Goal: Task Accomplishment & Management: Manage account settings

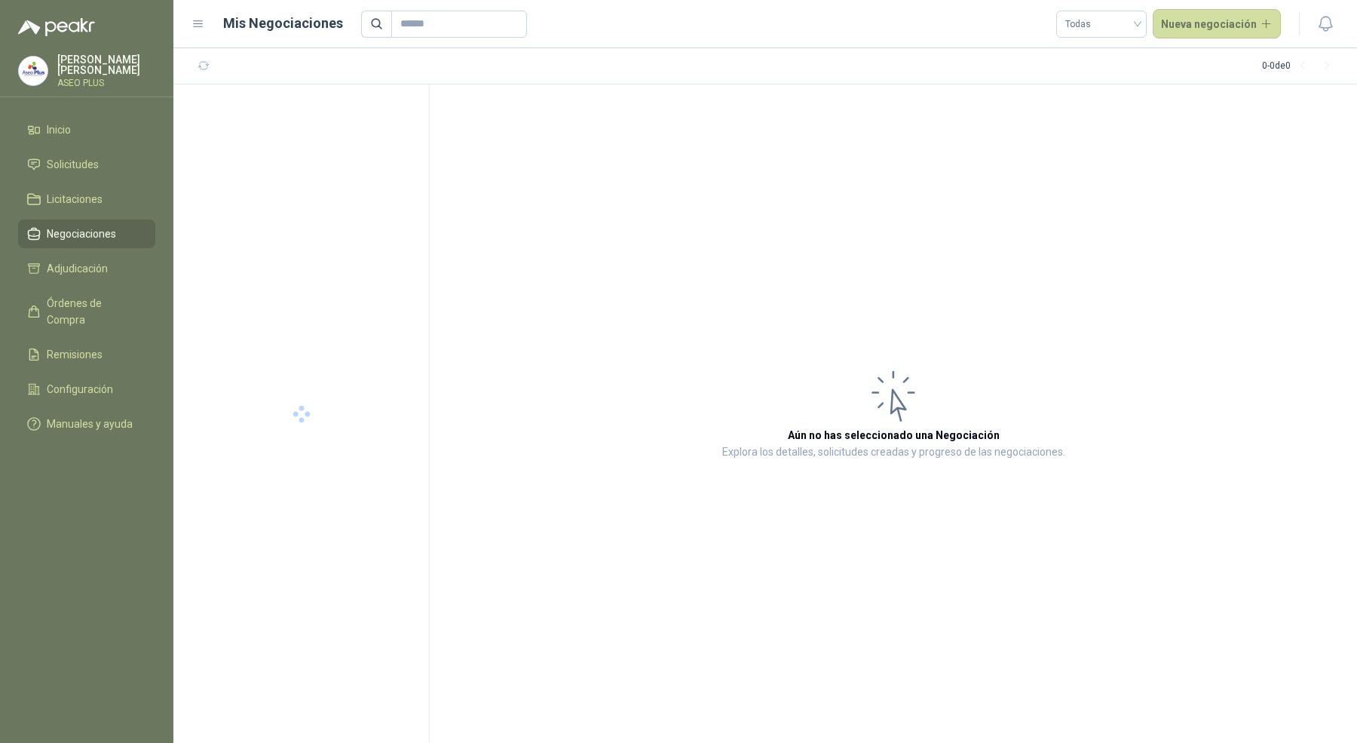
click at [60, 51] on menu "[PERSON_NAME] ASEO PLUS Inicio Solicitudes Licitaciones Negociaciones Adjudicac…" at bounding box center [86, 371] width 173 height 743
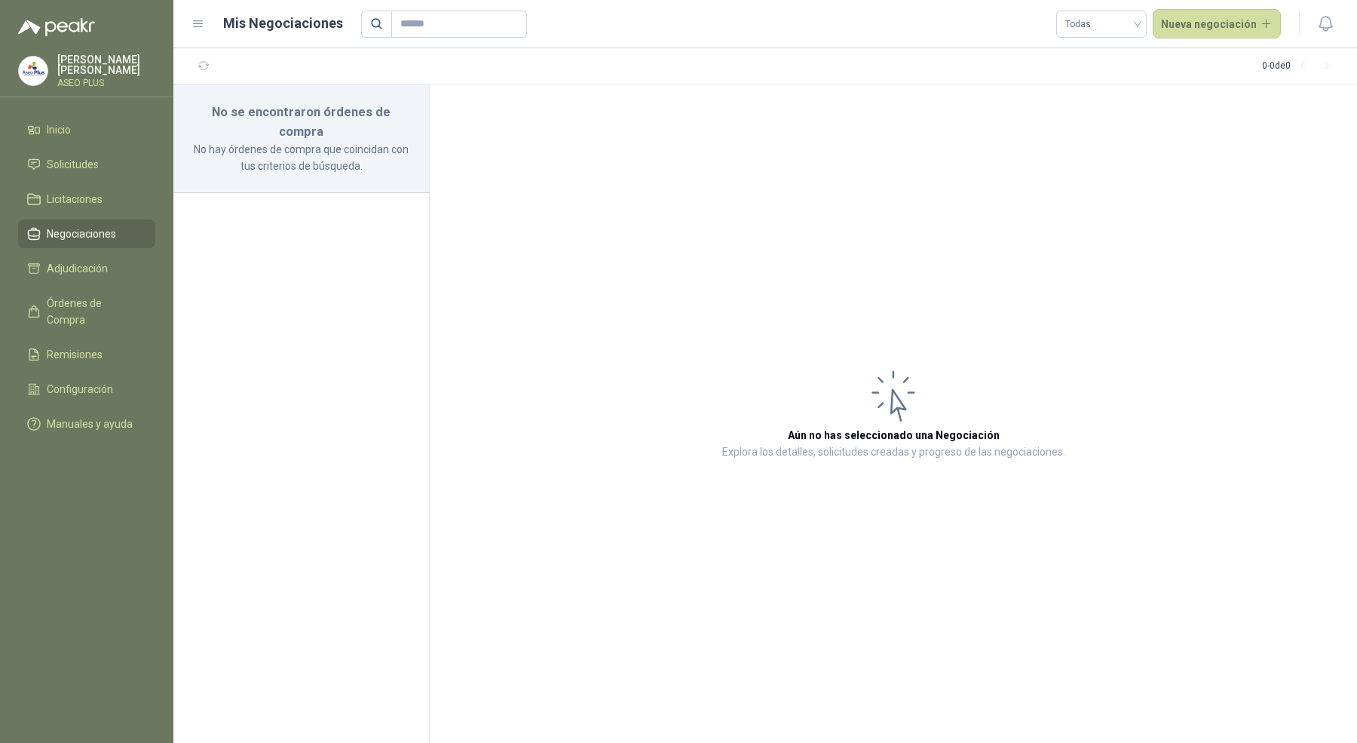
click at [60, 62] on p "[PERSON_NAME]" at bounding box center [106, 64] width 98 height 21
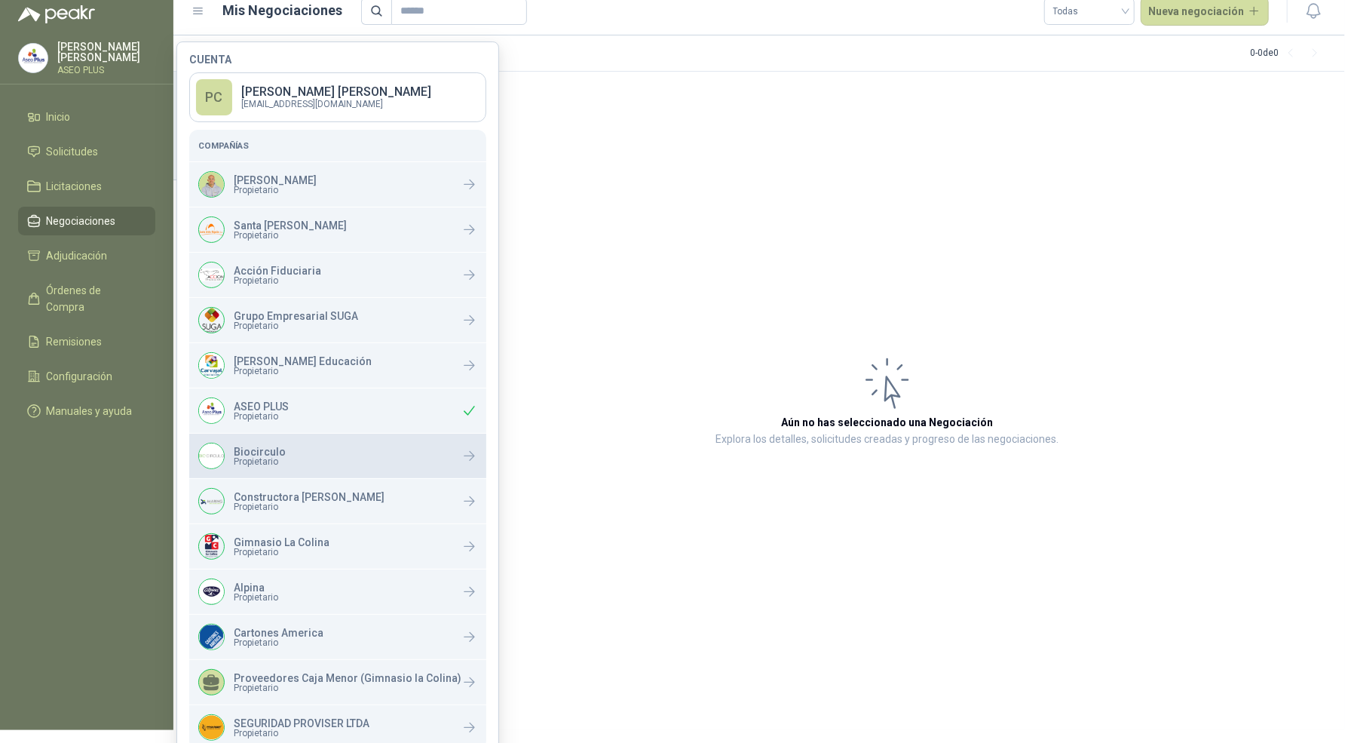
scroll to position [14, 0]
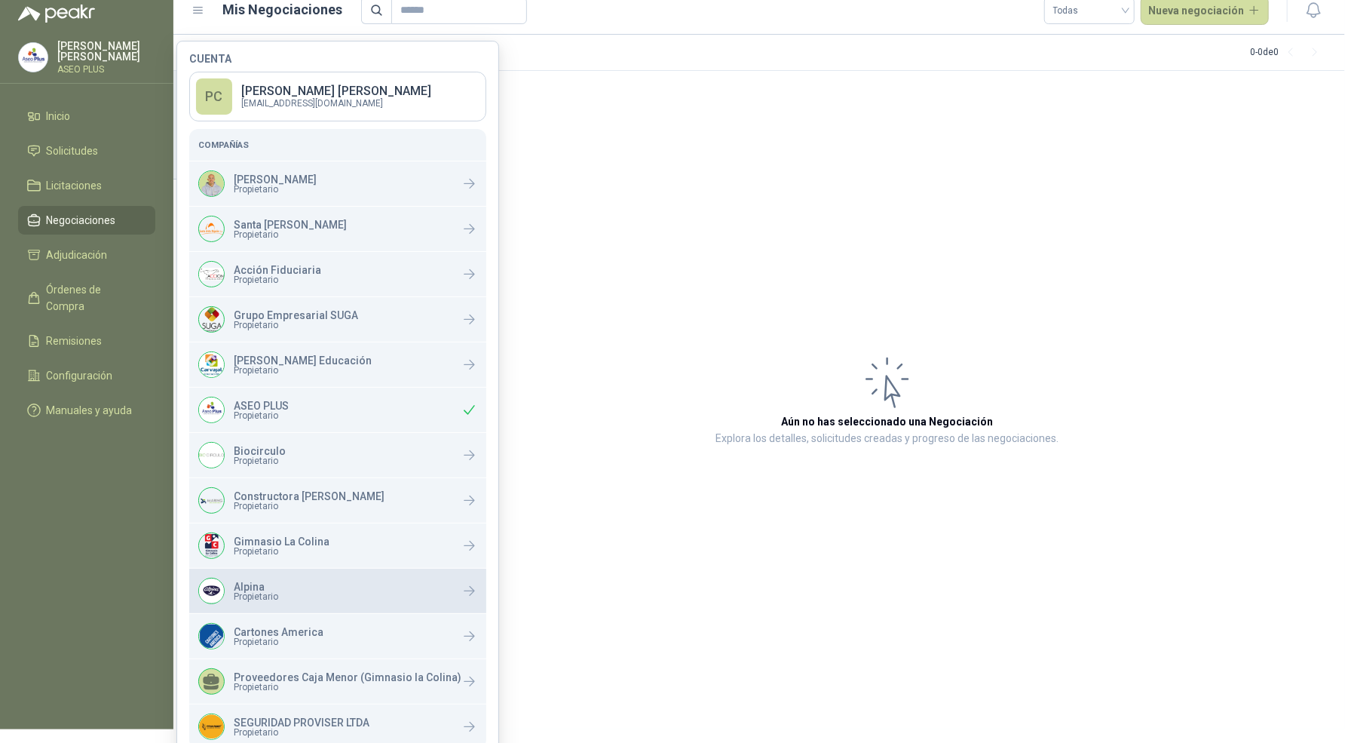
click at [282, 586] on div "Alpina Propietario" at bounding box center [337, 591] width 297 height 44
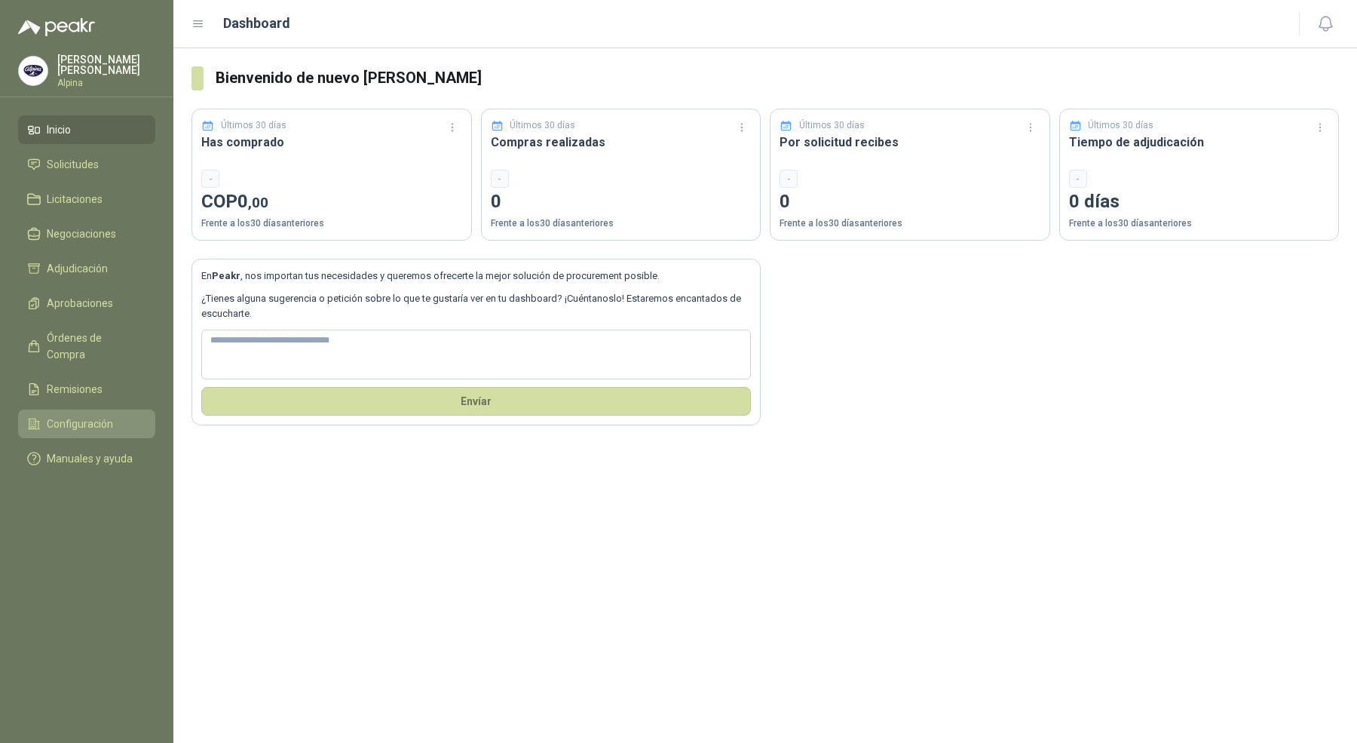
click at [72, 415] on span "Configuración" at bounding box center [80, 423] width 66 height 17
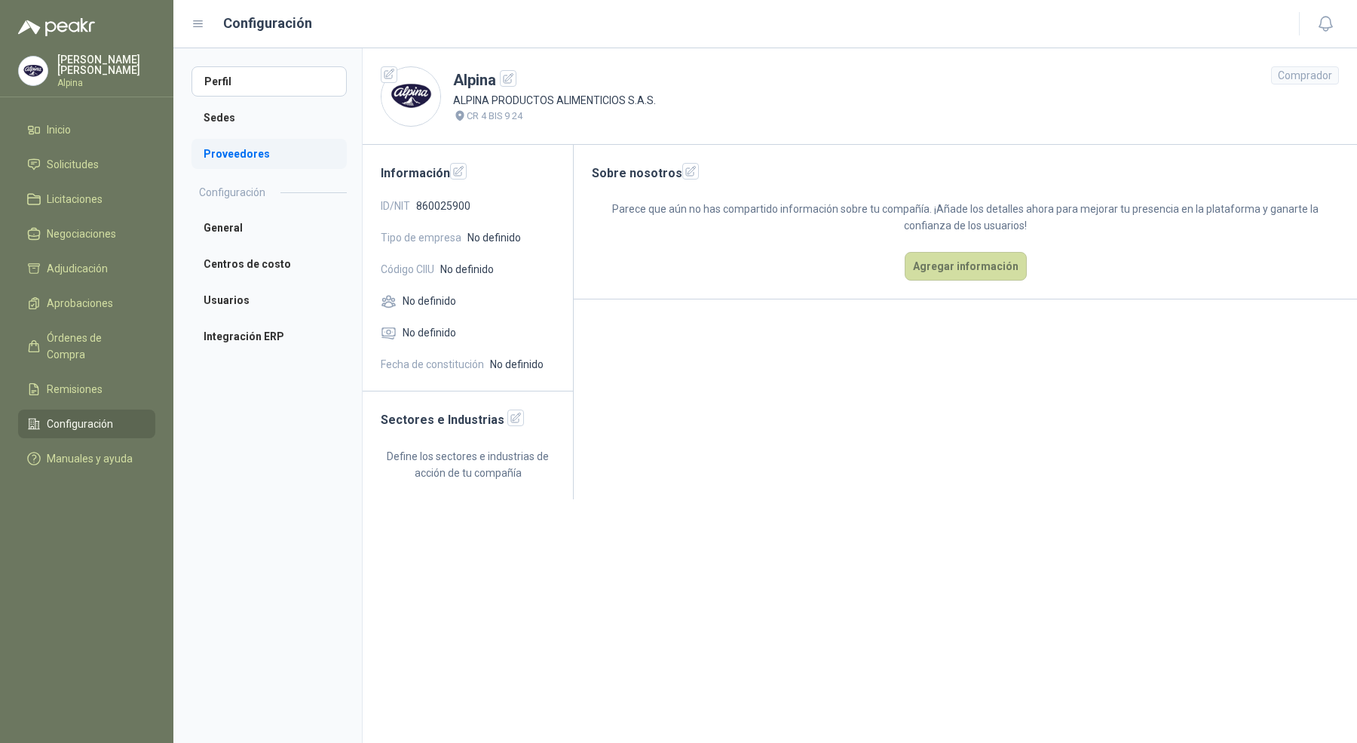
click at [262, 149] on li "Proveedores" at bounding box center [269, 154] width 155 height 30
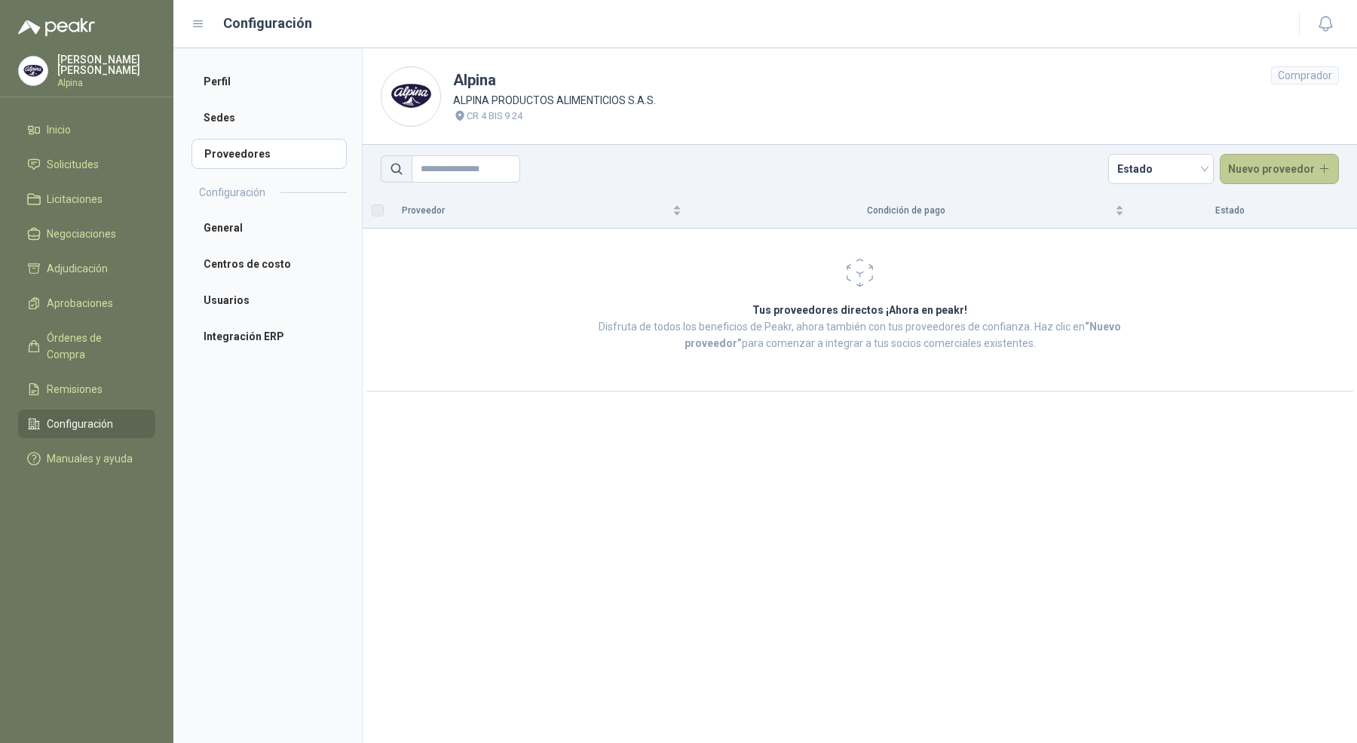
click at [1258, 168] on button "Nuevo proveedor" at bounding box center [1280, 169] width 120 height 30
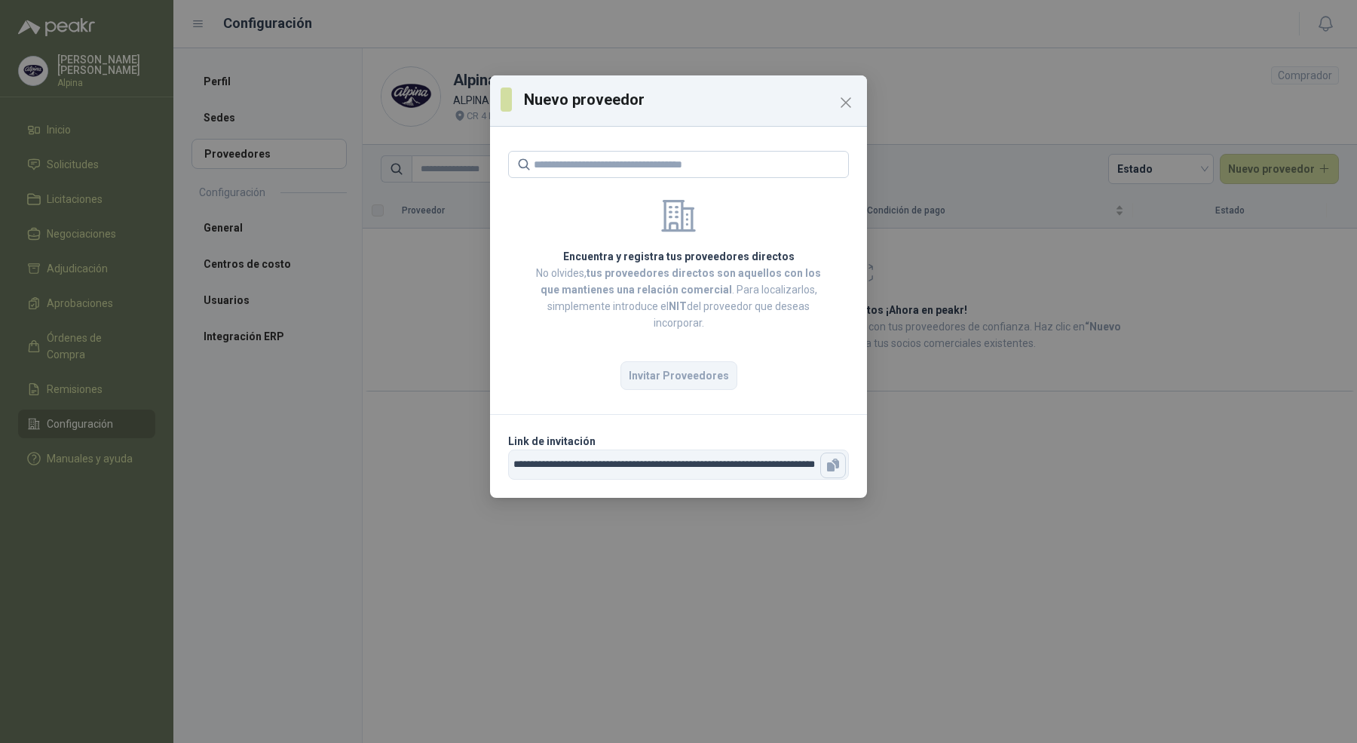
click at [838, 458] on icon "button" at bounding box center [833, 465] width 15 height 15
